Goal: Information Seeking & Learning: Learn about a topic

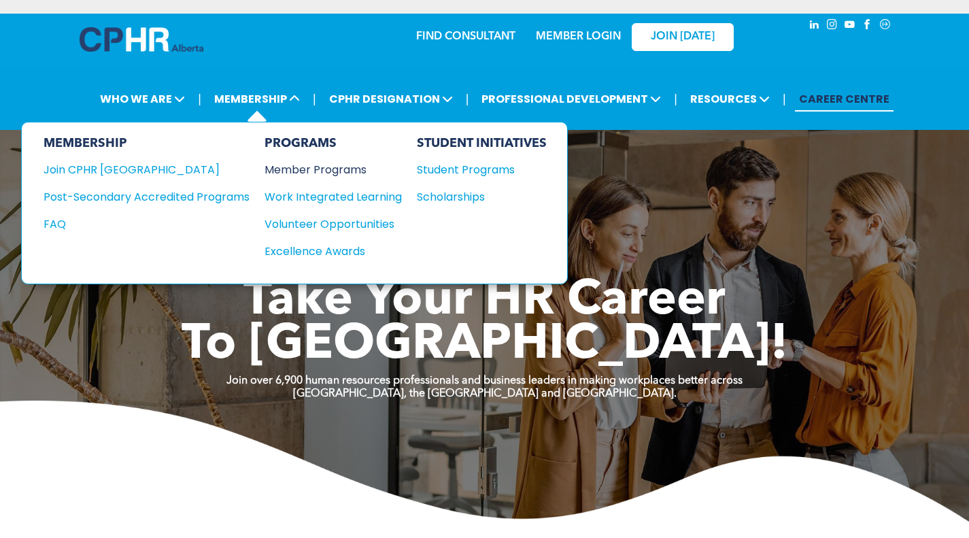
click at [296, 172] on div "Member Programs" at bounding box center [327, 169] width 124 height 17
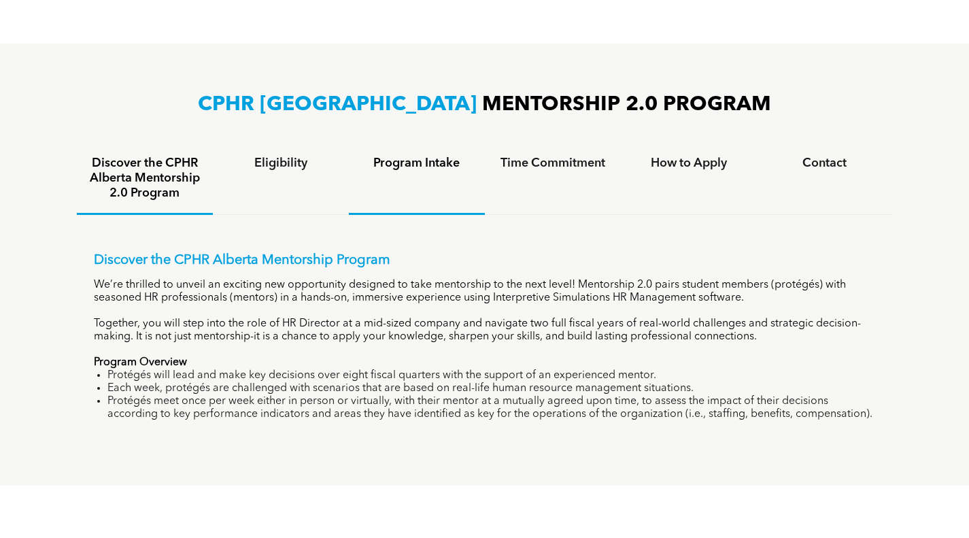
scroll to position [884, 0]
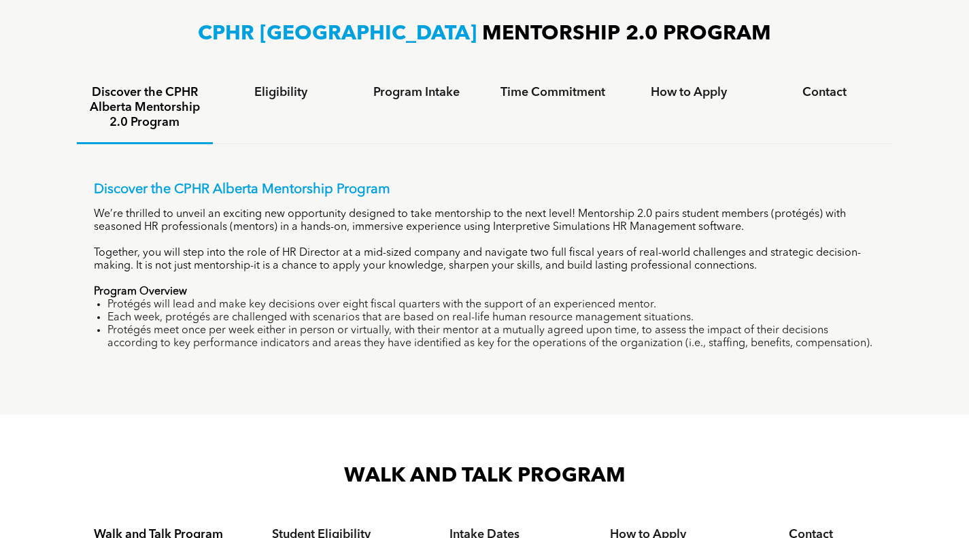
drag, startPoint x: 290, startPoint y: 212, endPoint x: 839, endPoint y: 344, distance: 565.1
click at [839, 344] on div "Discover the CPHR Alberta Mentorship Program We’re thrilled to unveil an exciti…" at bounding box center [485, 266] width 782 height 169
copy div "opportunity designed to take mentorship to the next level! Mentorship 2.0 pairs…"
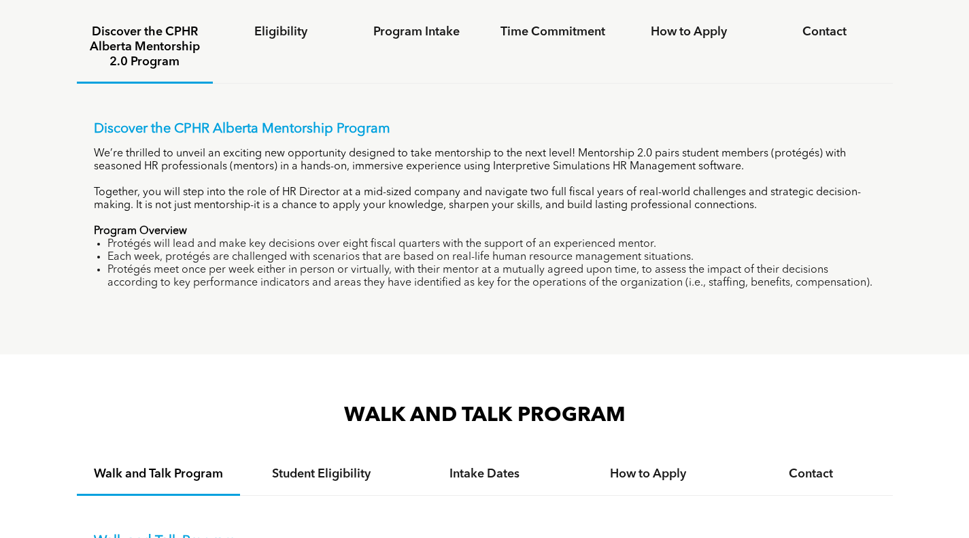
scroll to position [816, 0]
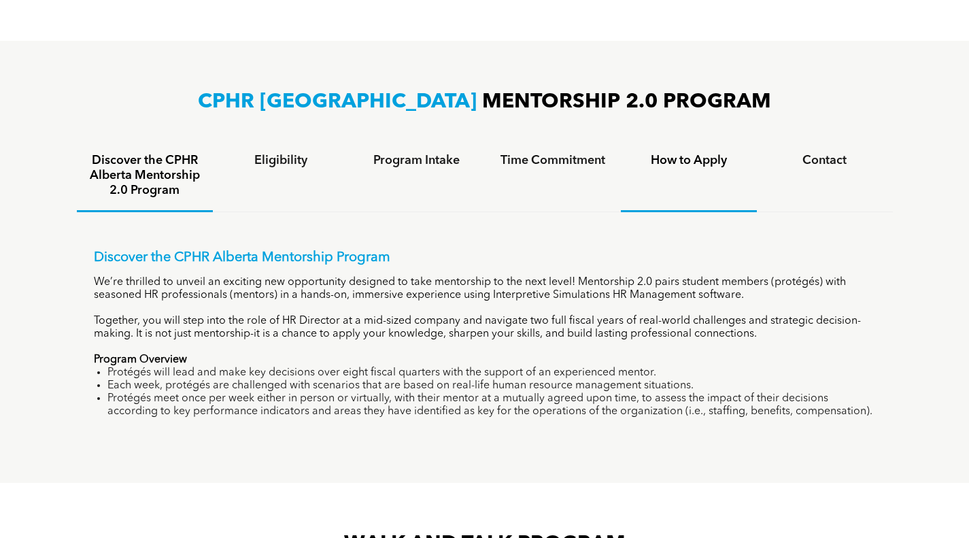
click at [705, 159] on h4 "How to Apply" at bounding box center [689, 160] width 112 height 15
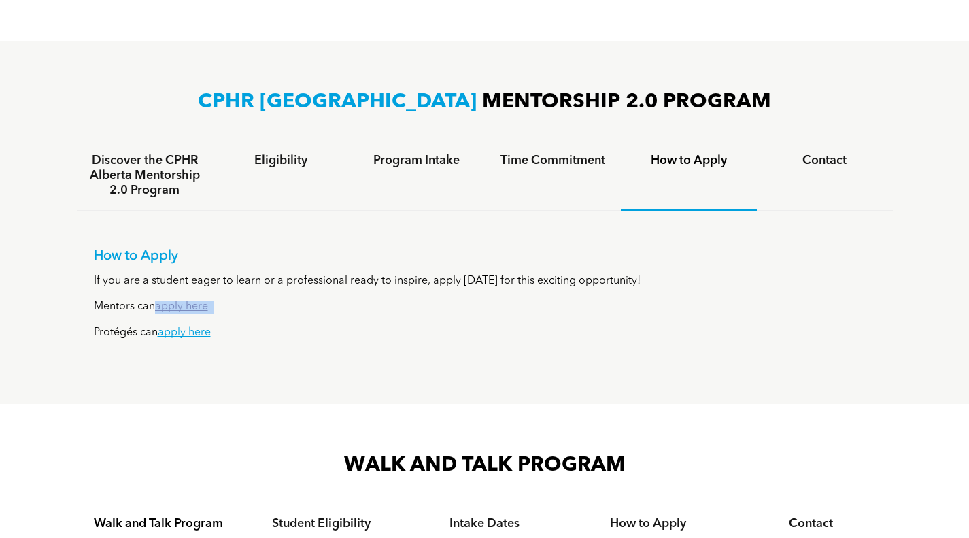
drag, startPoint x: 217, startPoint y: 307, endPoint x: 159, endPoint y: 305, distance: 57.9
click at [159, 305] on p "Mentors can apply here" at bounding box center [485, 307] width 782 height 13
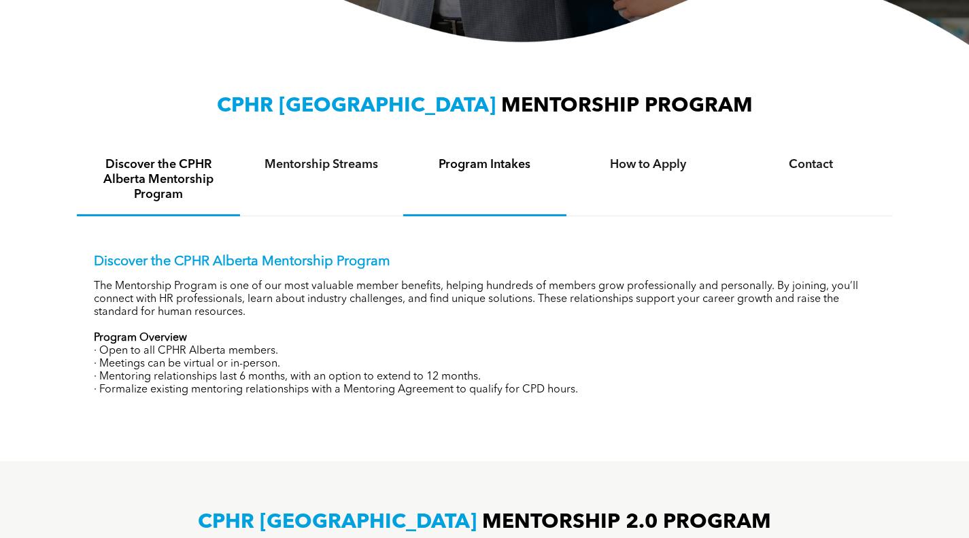
scroll to position [408, 0]
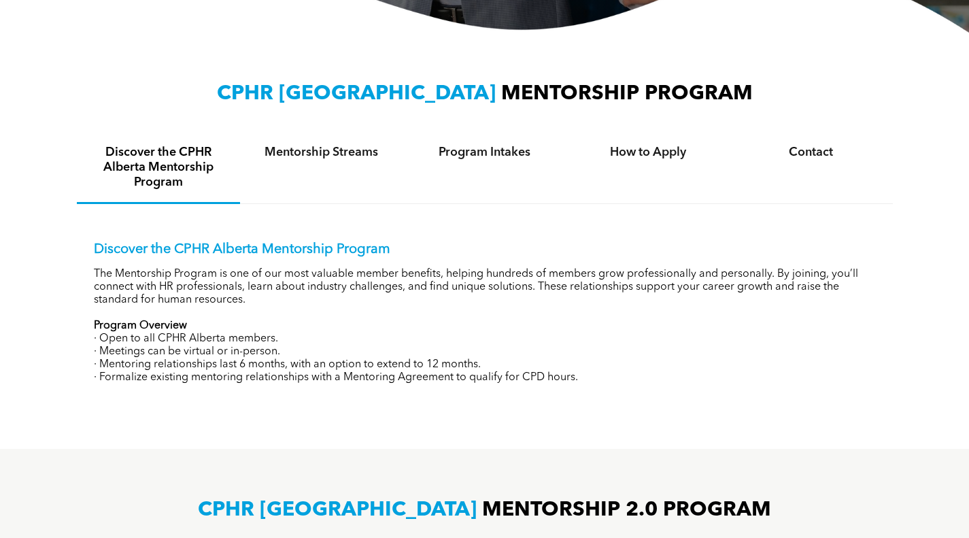
click at [93, 271] on div "Discover the CPHR Alberta Mentorship Program The Mentorship Program is one of o…" at bounding box center [485, 302] width 816 height 197
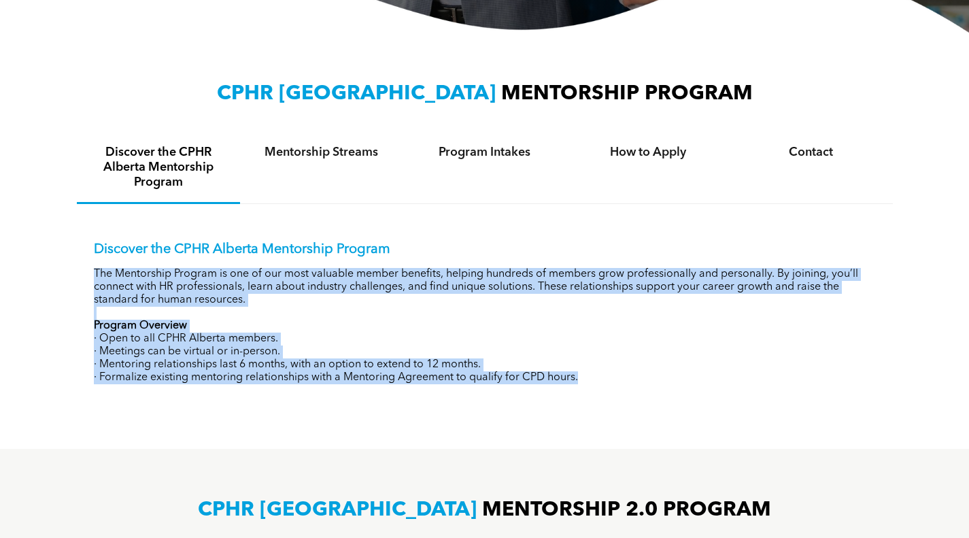
drag, startPoint x: 95, startPoint y: 273, endPoint x: 606, endPoint y: 380, distance: 522.7
click at [607, 381] on div "Discover the CPHR Alberta Mentorship Program The Mentorship Program is one of o…" at bounding box center [485, 312] width 782 height 143
copy div "The Mentorship Program is one of our most valuable member benefits, helping hun…"
click at [340, 176] on div "Mentorship Streams" at bounding box center [321, 168] width 163 height 71
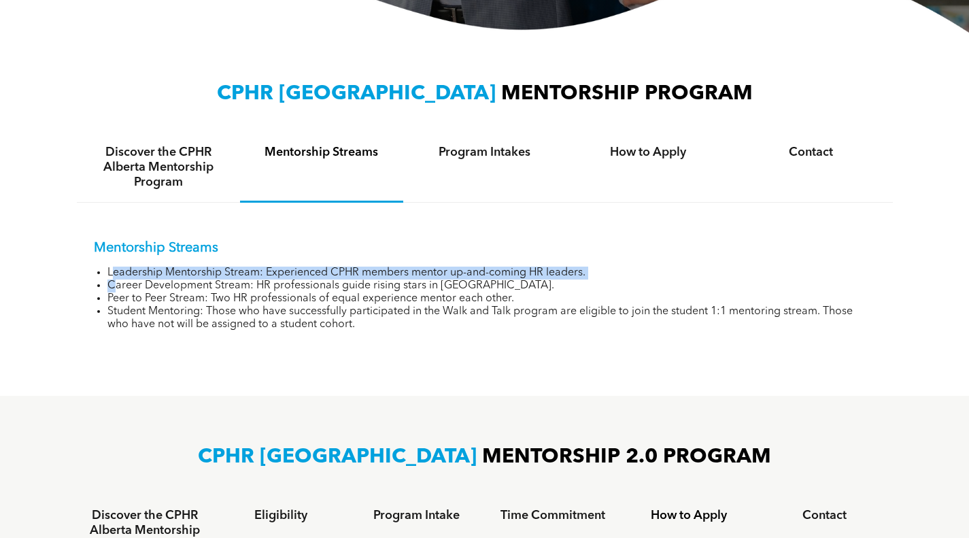
drag, startPoint x: 111, startPoint y: 273, endPoint x: 117, endPoint y: 287, distance: 14.9
click at [117, 287] on ul "Leadership Mentorship Stream: Experienced CPHR members mentor up-and-coming HR …" at bounding box center [485, 299] width 782 height 65
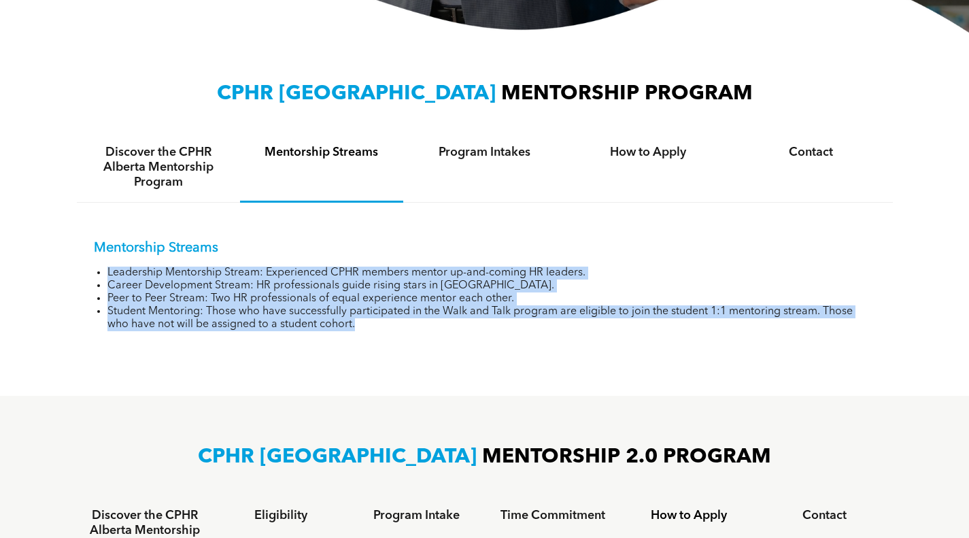
drag, startPoint x: 105, startPoint y: 271, endPoint x: 381, endPoint y: 341, distance: 284.3
click at [381, 341] on div "Mentorship Streams Leadership Mentorship Stream: Experienced CPHR members mento…" at bounding box center [485, 276] width 816 height 146
copy ul "Leadership Mentorship Stream: Experienced CPHR members mentor up-and-coming HR …"
click at [372, 326] on li "Student Mentoring: Those who have successfully participated in the Walk and Tal…" at bounding box center [491, 318] width 769 height 26
click at [410, 314] on li "Student Mentoring: Those who have successfully participated in the Walk and Tal…" at bounding box center [491, 318] width 769 height 26
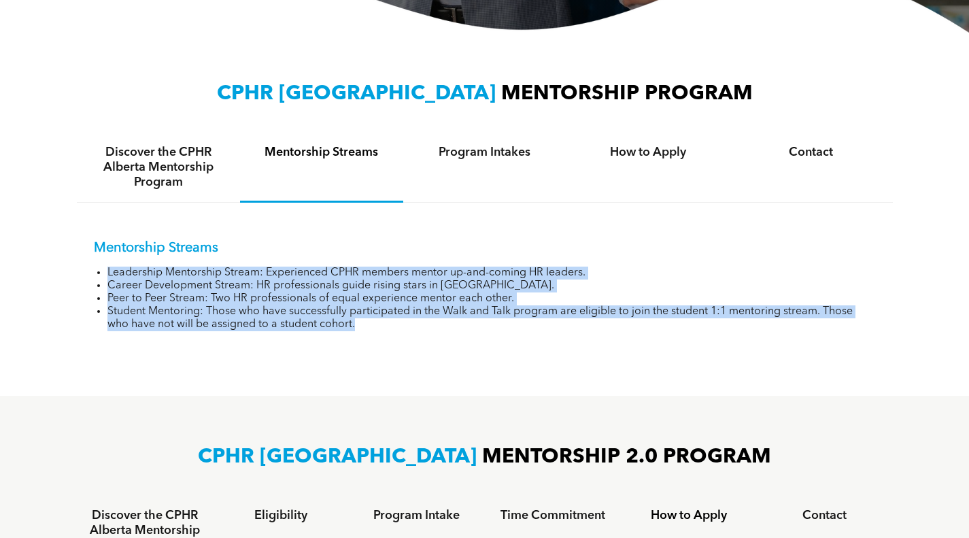
click at [579, 275] on li "Leadership Mentorship Stream: Experienced CPHR members mentor up-and-coming HR …" at bounding box center [491, 273] width 769 height 13
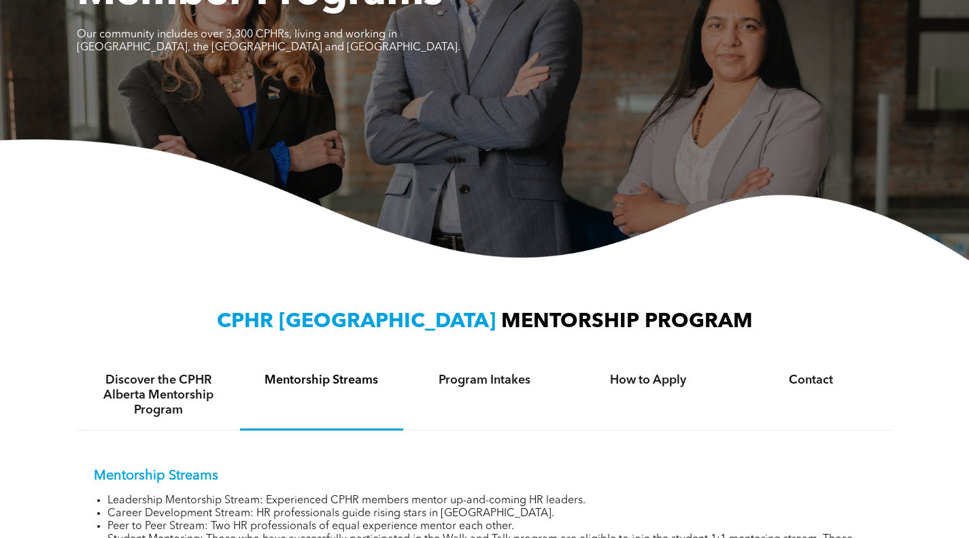
scroll to position [0, 0]
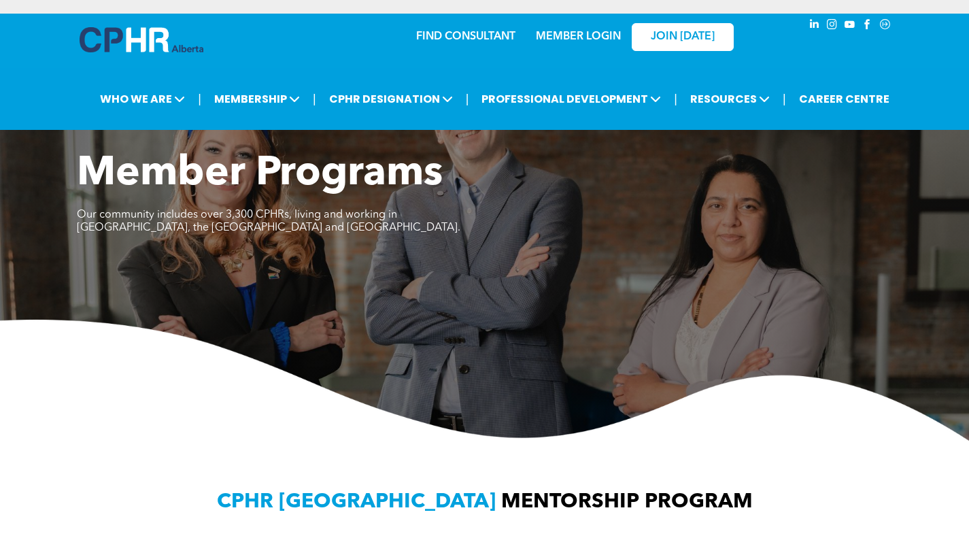
click at [564, 41] on link "MEMBER LOGIN" at bounding box center [578, 36] width 85 height 11
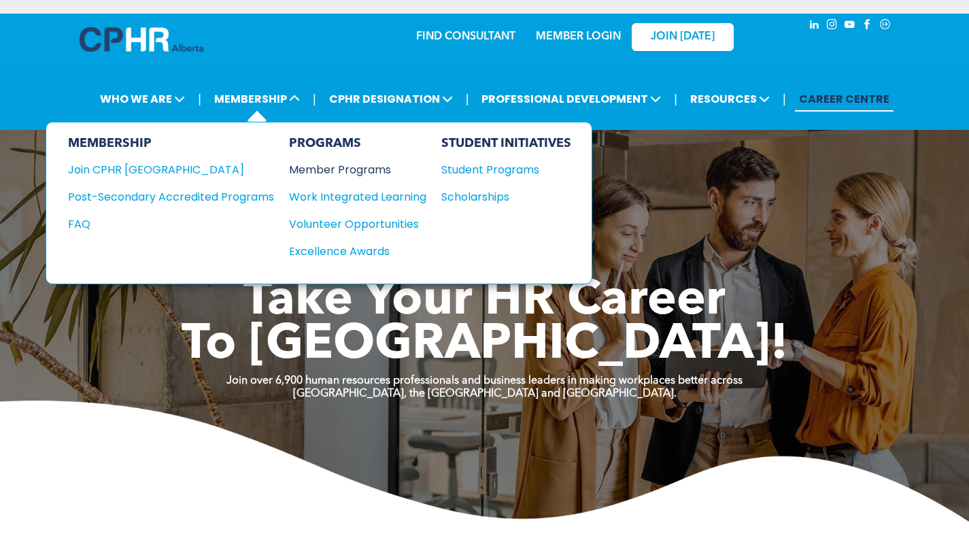
click at [324, 169] on div "Member Programs" at bounding box center [351, 169] width 124 height 17
